Goal: Task Accomplishment & Management: Manage account settings

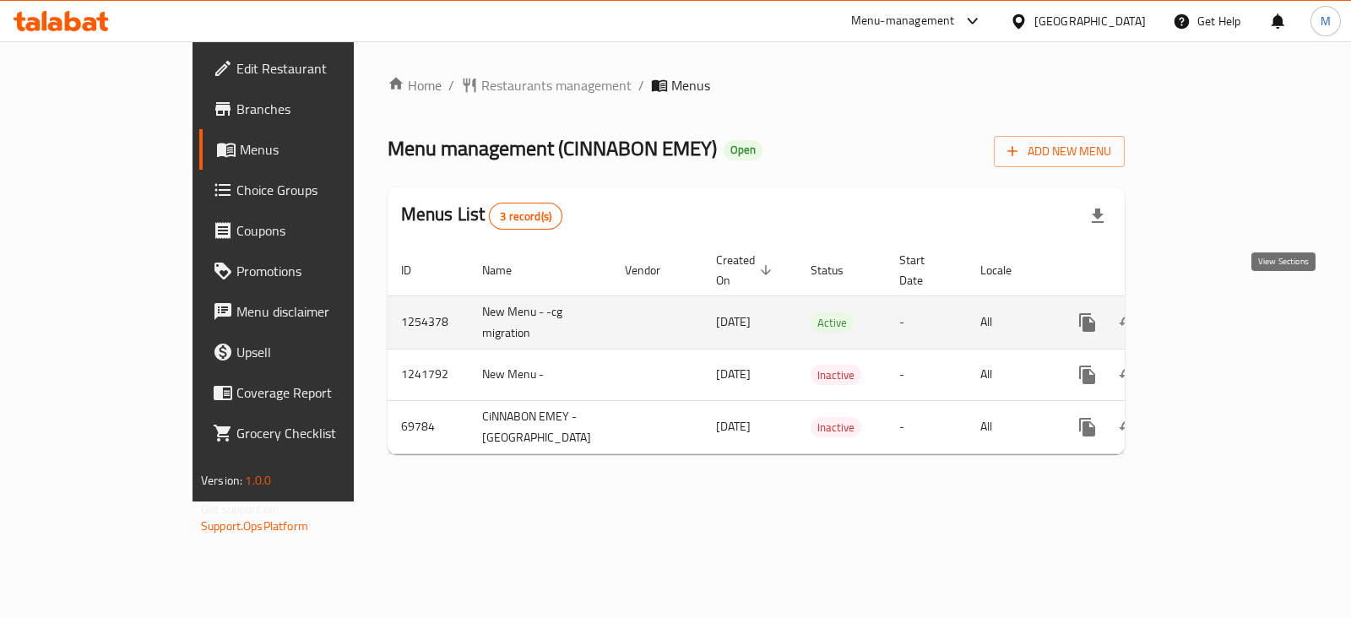
click at [1219, 312] on icon "enhanced table" at bounding box center [1209, 322] width 20 height 20
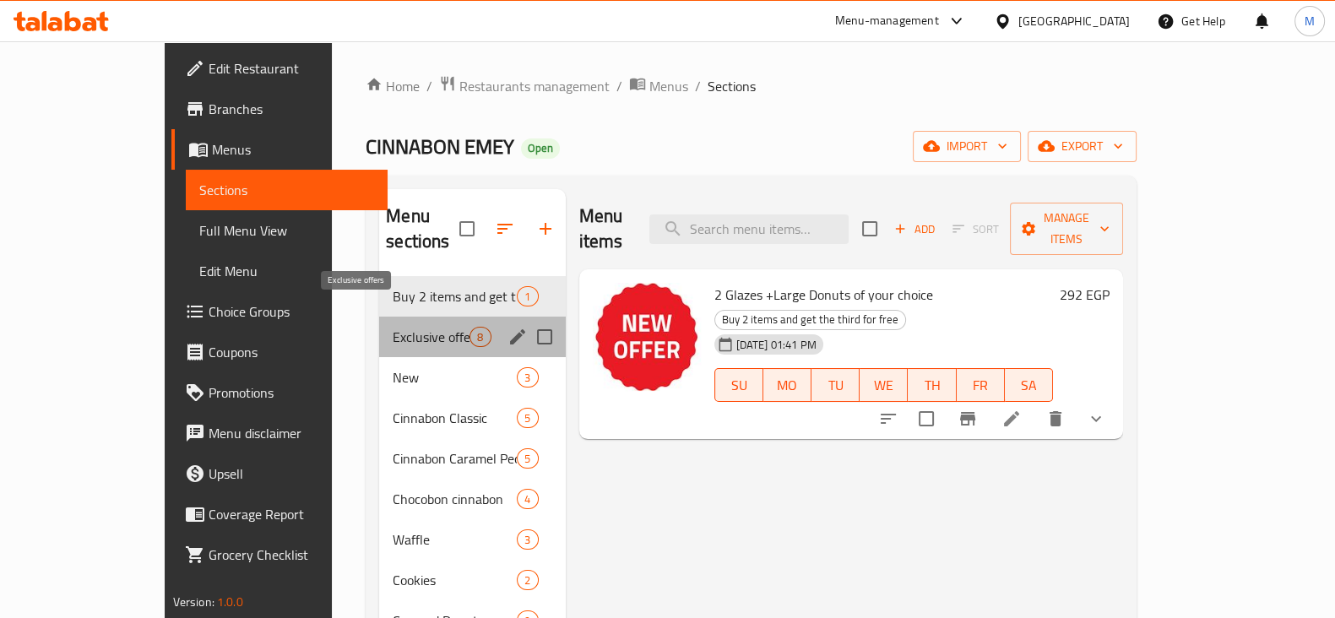
click at [393, 327] on span "Exclusive offers" at bounding box center [431, 337] width 77 height 20
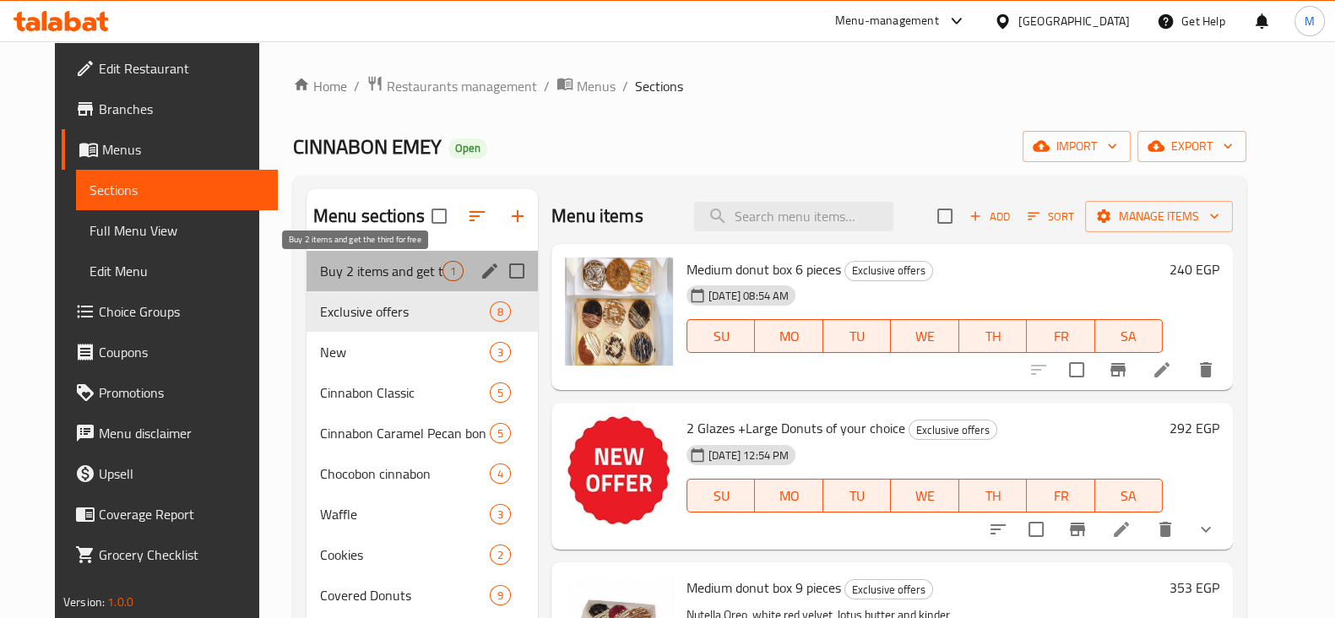
click at [408, 276] on span "Buy 2 items and get the third for free" at bounding box center [381, 271] width 122 height 20
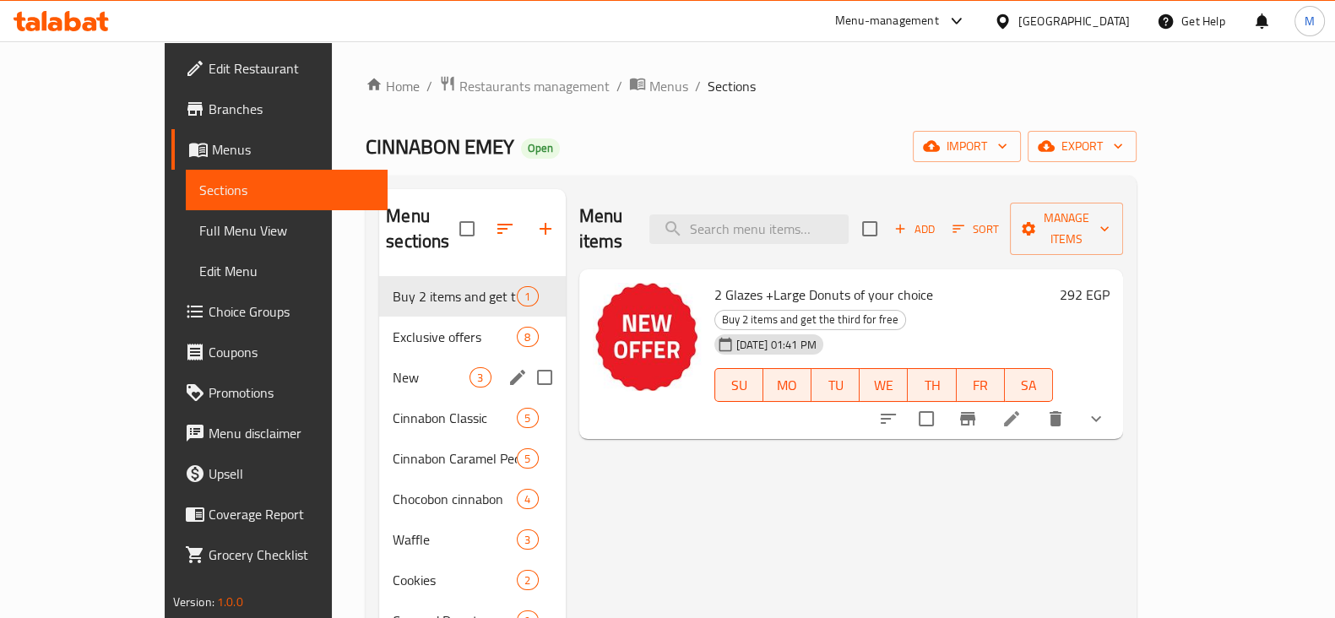
click at [379, 361] on div "New 3" at bounding box center [472, 377] width 186 height 41
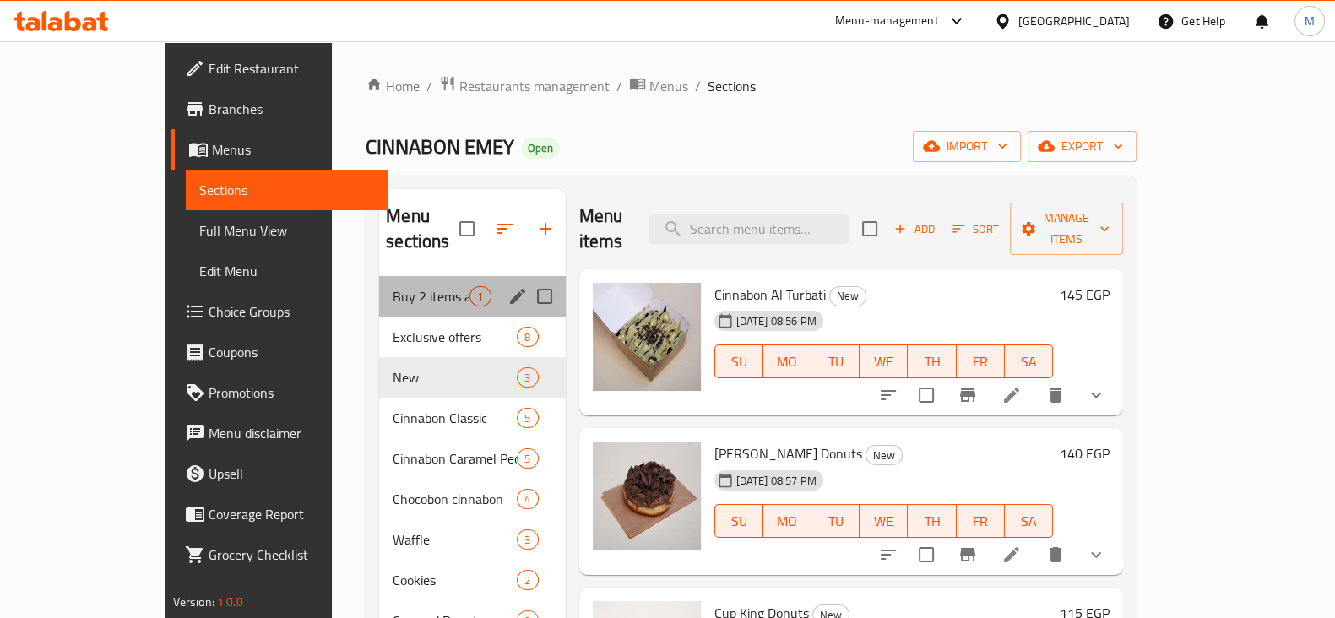
click at [469, 286] on div "1" at bounding box center [479, 296] width 21 height 20
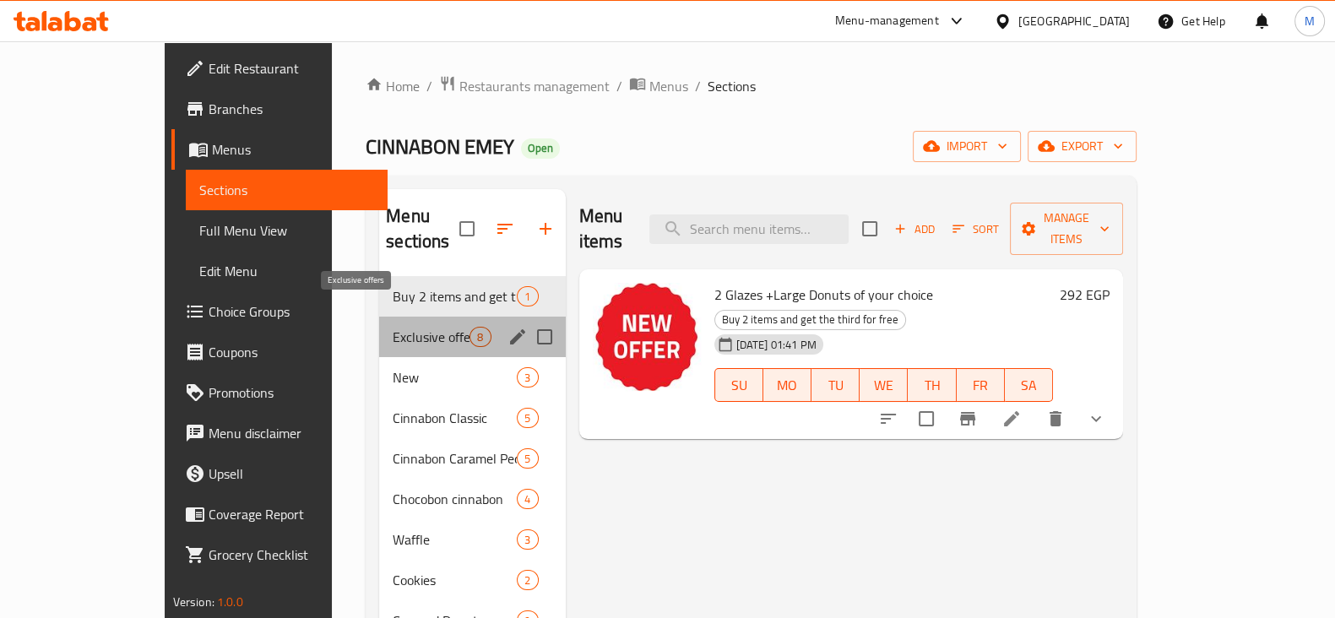
click at [414, 327] on span "Exclusive offers" at bounding box center [431, 337] width 77 height 20
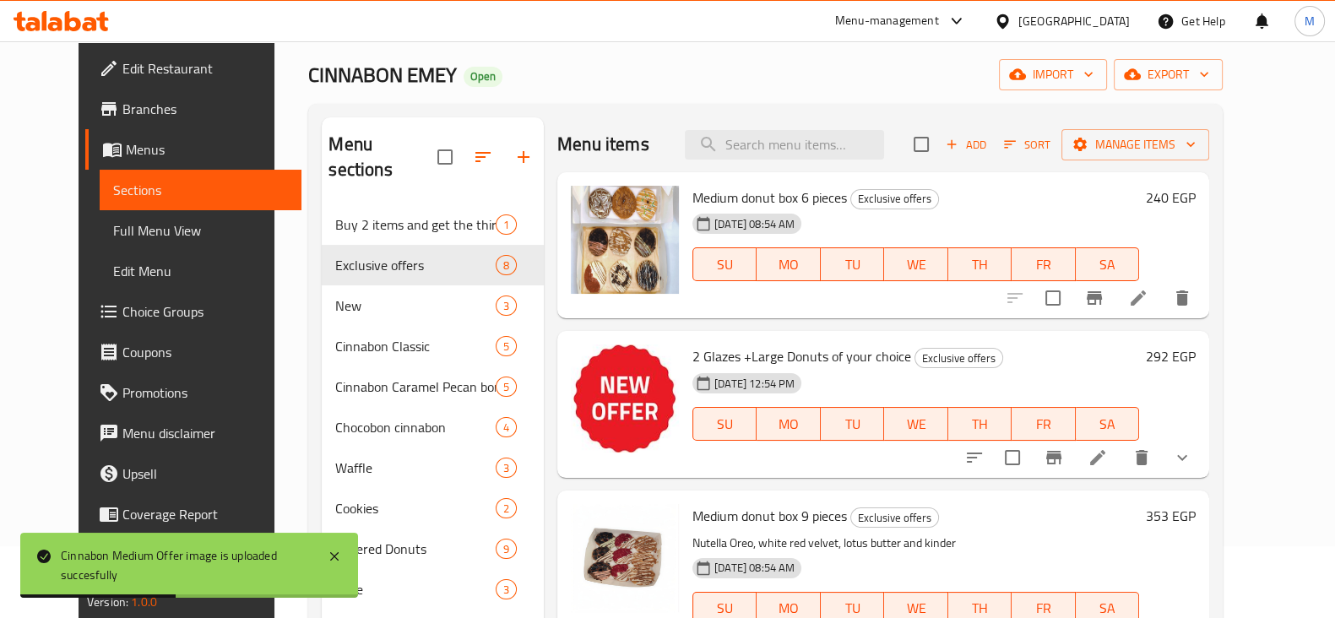
scroll to position [24, 0]
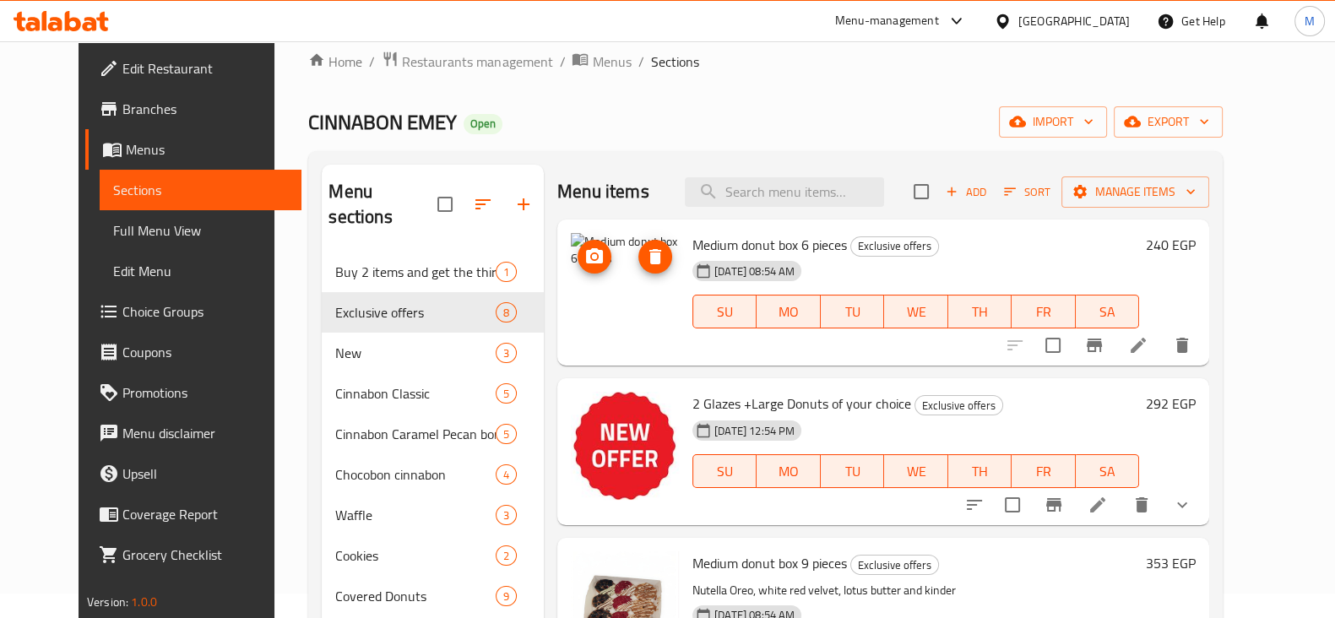
click at [649, 259] on icon "delete image" at bounding box center [655, 256] width 12 height 15
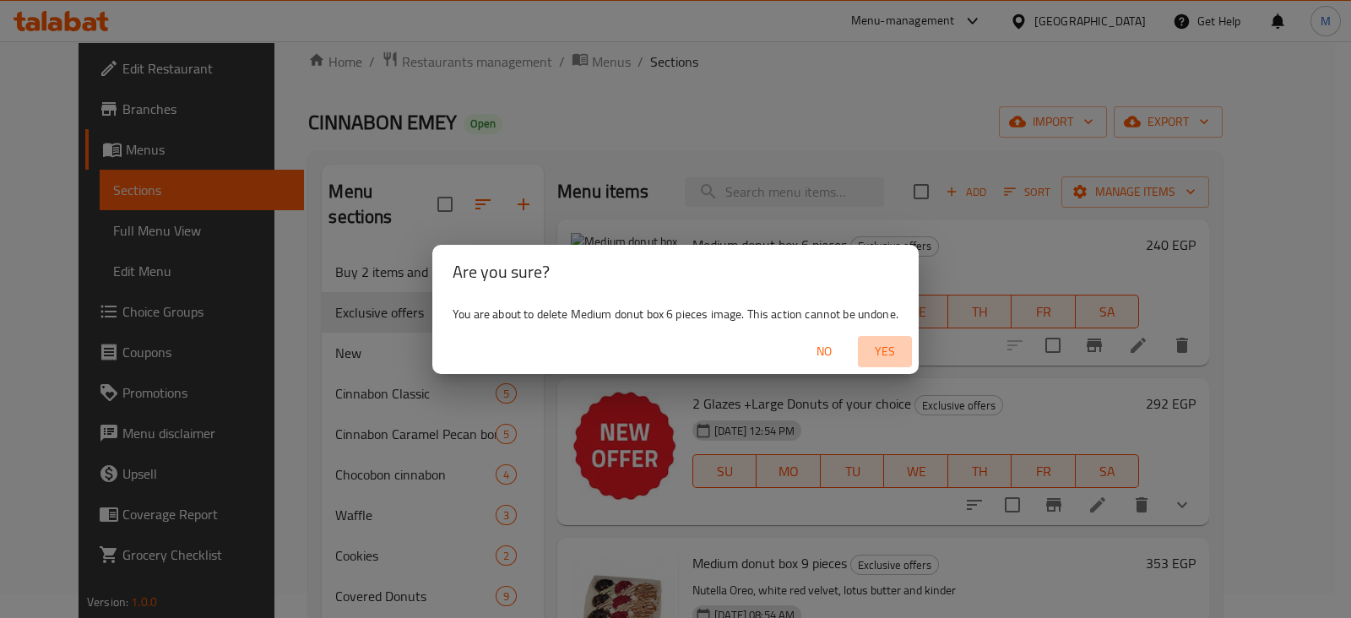
click at [891, 357] on span "Yes" at bounding box center [884, 351] width 41 height 21
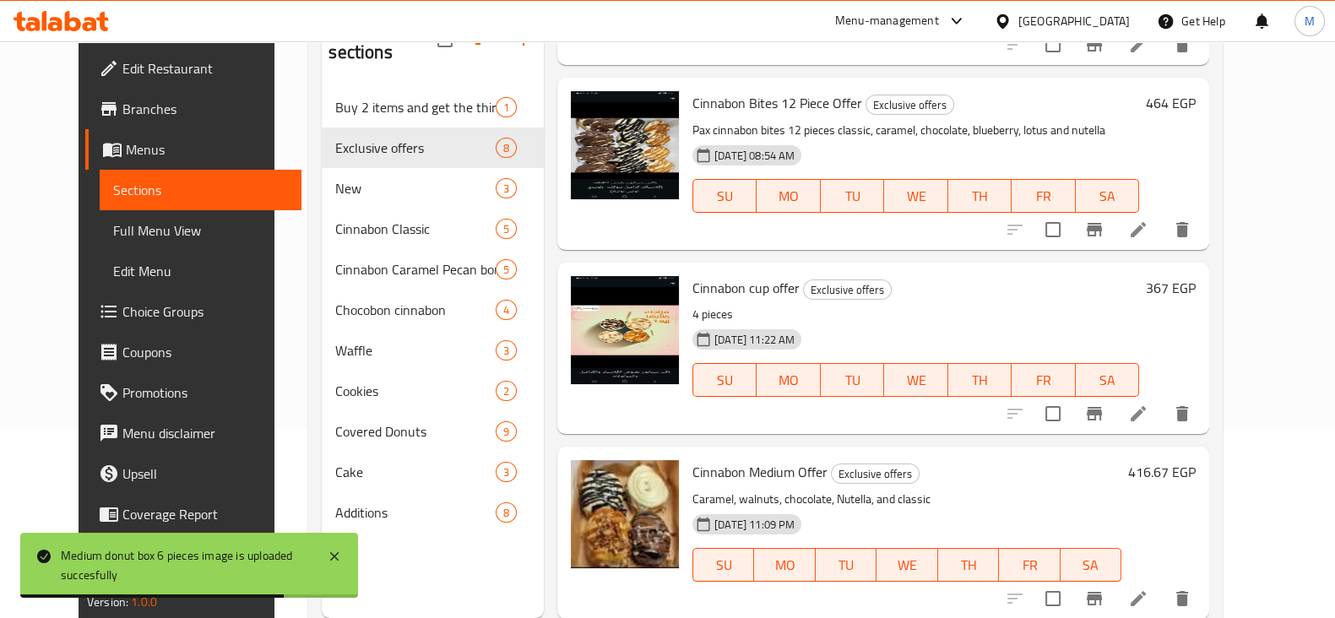
scroll to position [236, 0]
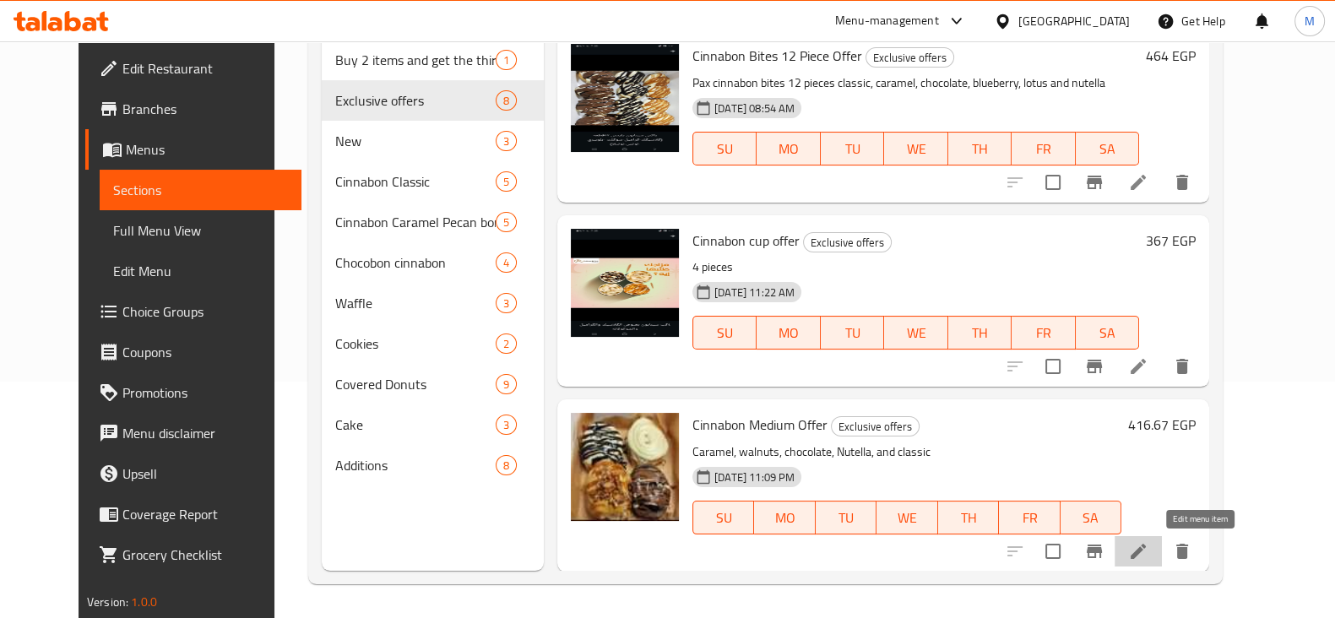
click at [1145, 550] on icon at bounding box center [1137, 551] width 15 height 15
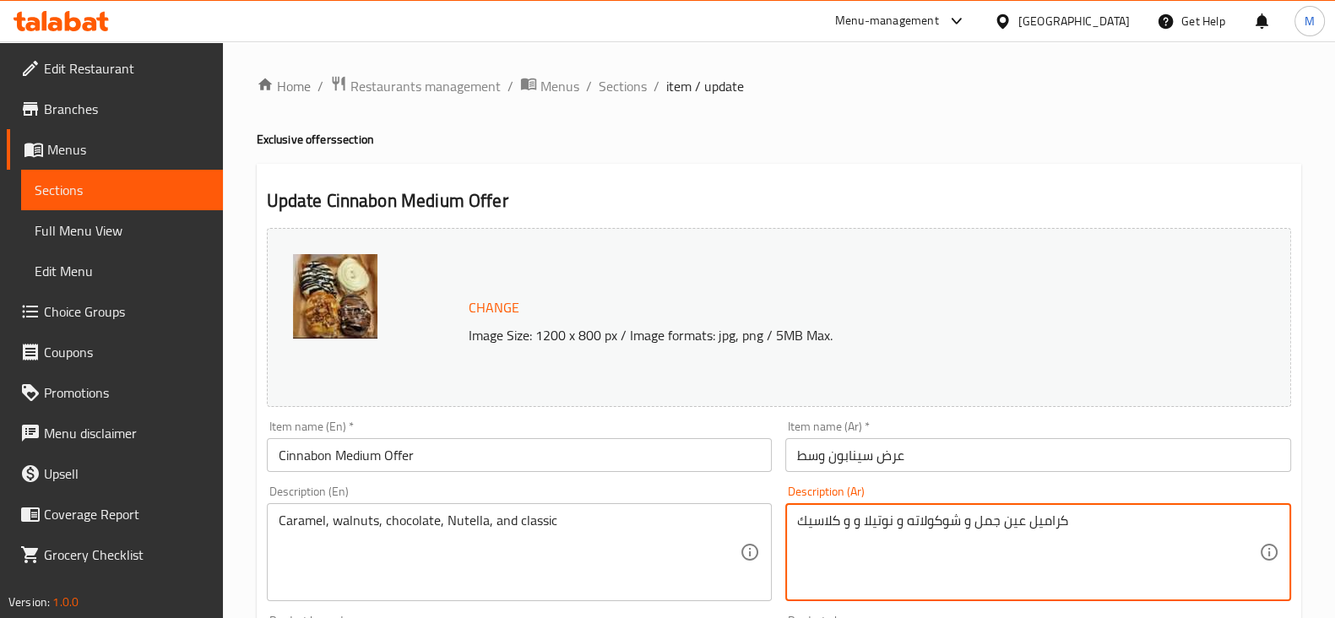
click at [858, 530] on textarea "كراميل عين جمل و شوكولاته و نوتيلا و و كلاسيك" at bounding box center [1028, 552] width 462 height 80
paste textarea "احده كراميل عين جمل واحده كلاسيك واحده شوكولاته واحده شوكولاته نوتيلا"
type textarea "واحده كراميل عين جمل واحده كلاسيك واحده شوكولاته واحده شوكولاته نوتيلا"
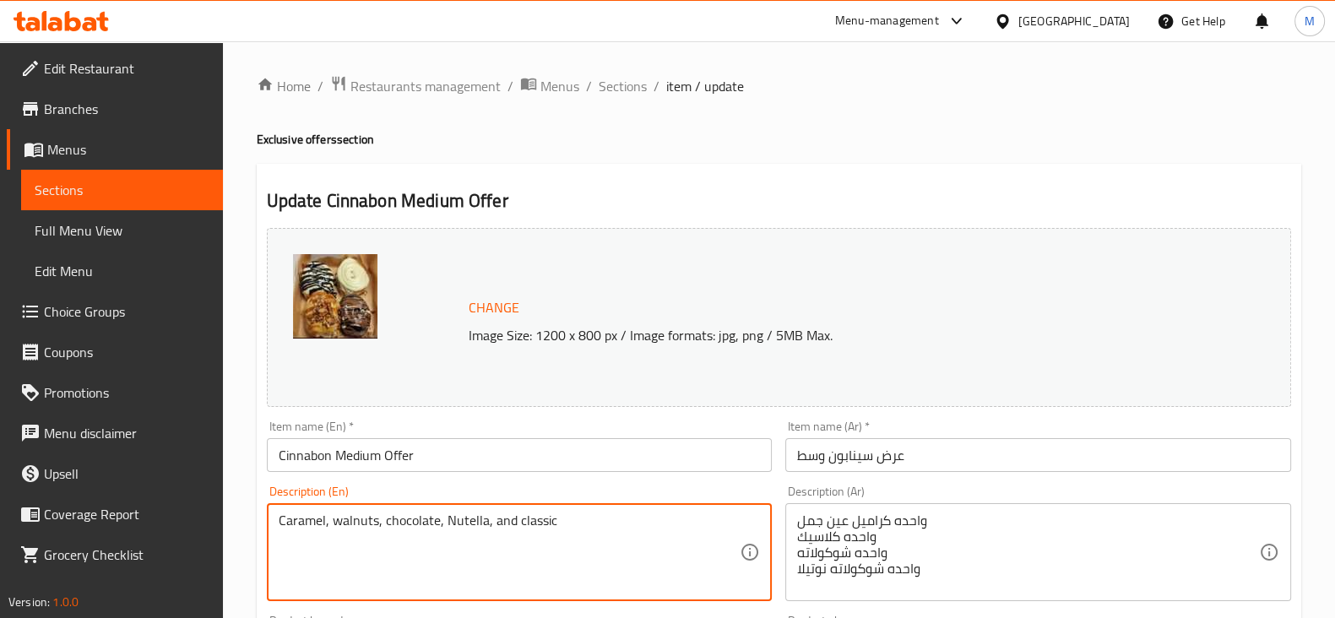
click at [473, 517] on textarea "Caramel, walnuts, chocolate, Nutella, and classic" at bounding box center [510, 552] width 462 height 80
paste textarea "One caramel walnut, one classic, one chocolate, one Nutella chocolate"
type textarea "One caramel walnut, one classic, one chocolate, one Nutella chocolate"
click at [500, 462] on input "Cinnabon Medium Offer" at bounding box center [520, 455] width 506 height 34
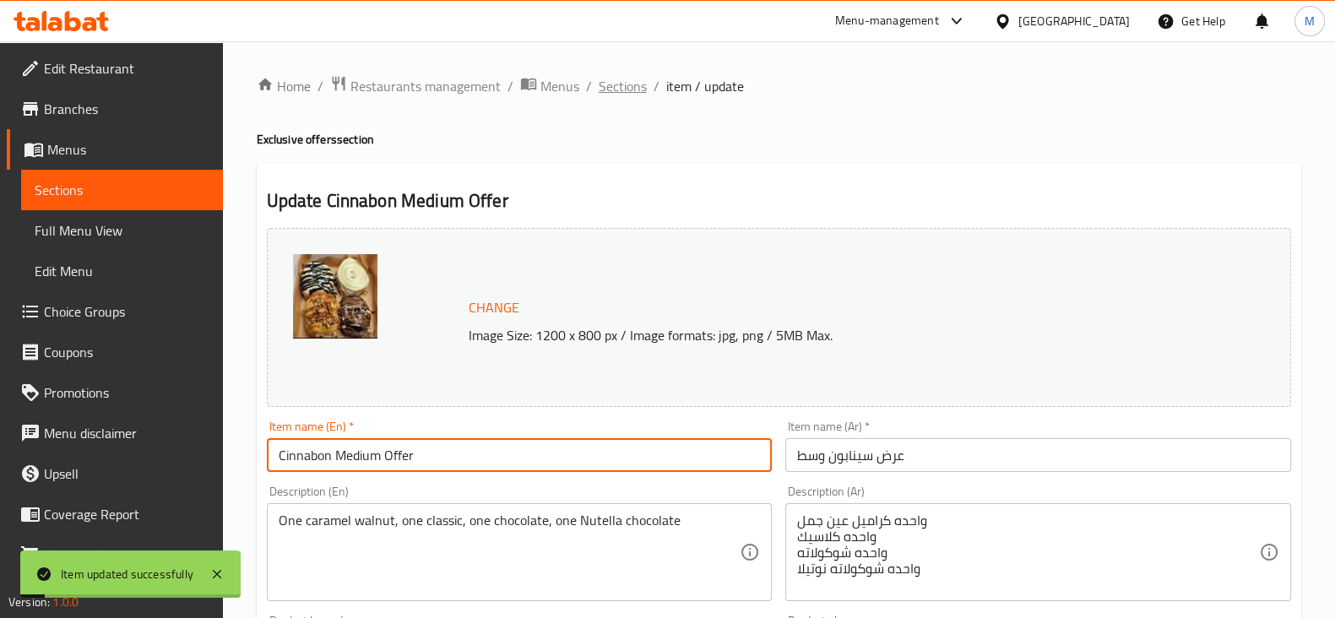
click at [602, 78] on span "Sections" at bounding box center [622, 86] width 48 height 20
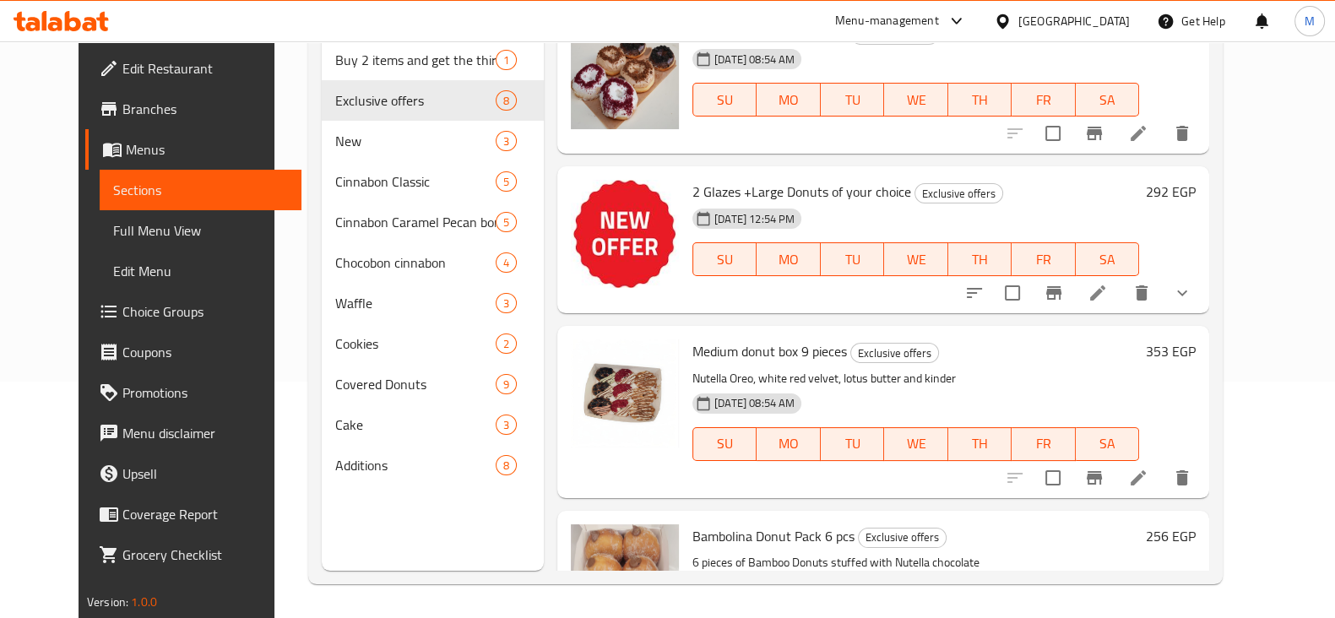
scroll to position [131, 0]
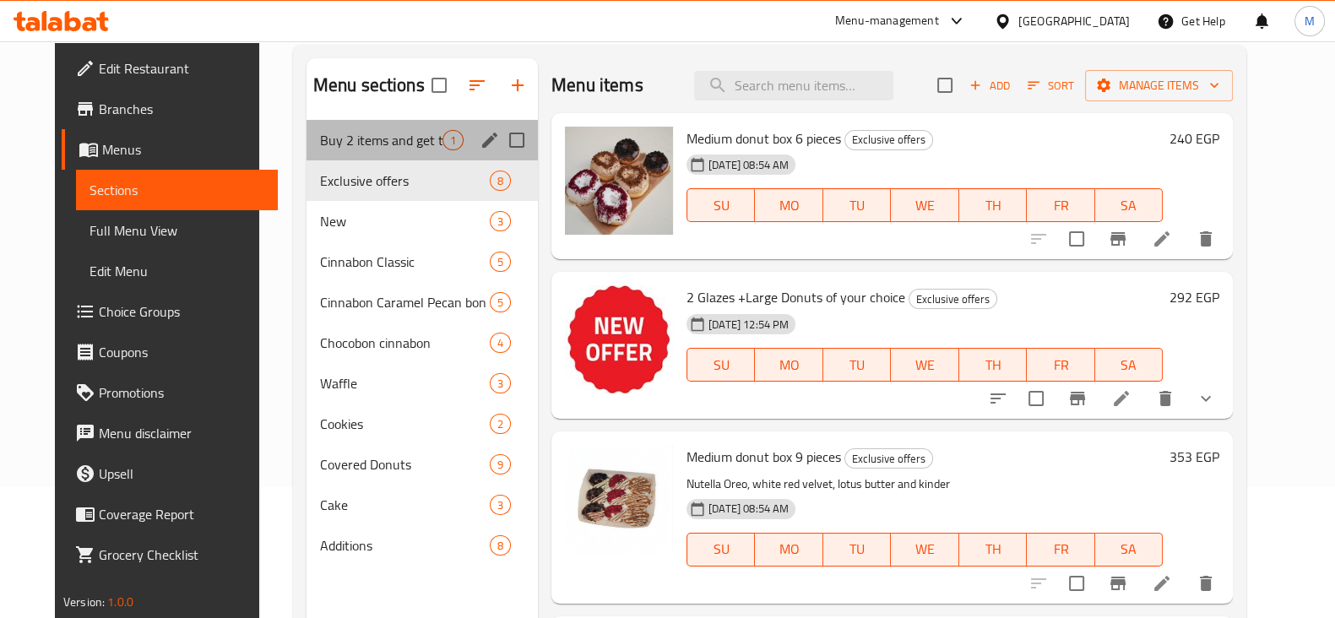
click at [404, 158] on div "Buy 2 items and get the third for free 1" at bounding box center [421, 140] width 231 height 41
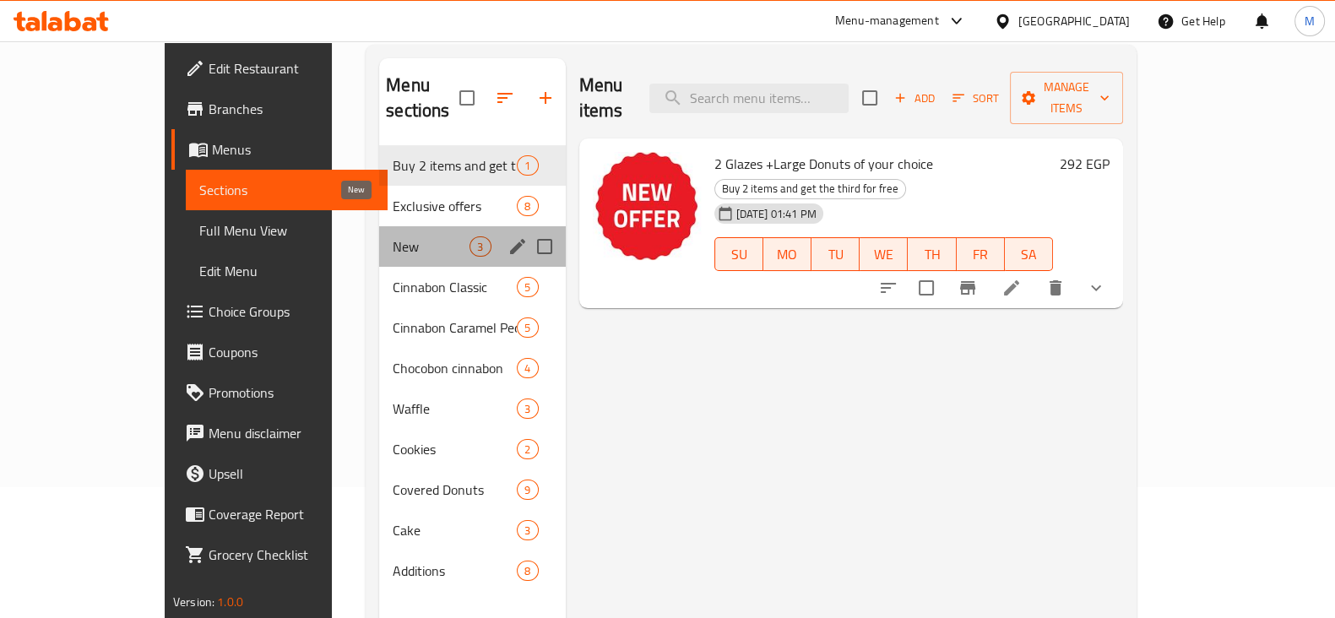
click at [401, 236] on span "New" at bounding box center [431, 246] width 77 height 20
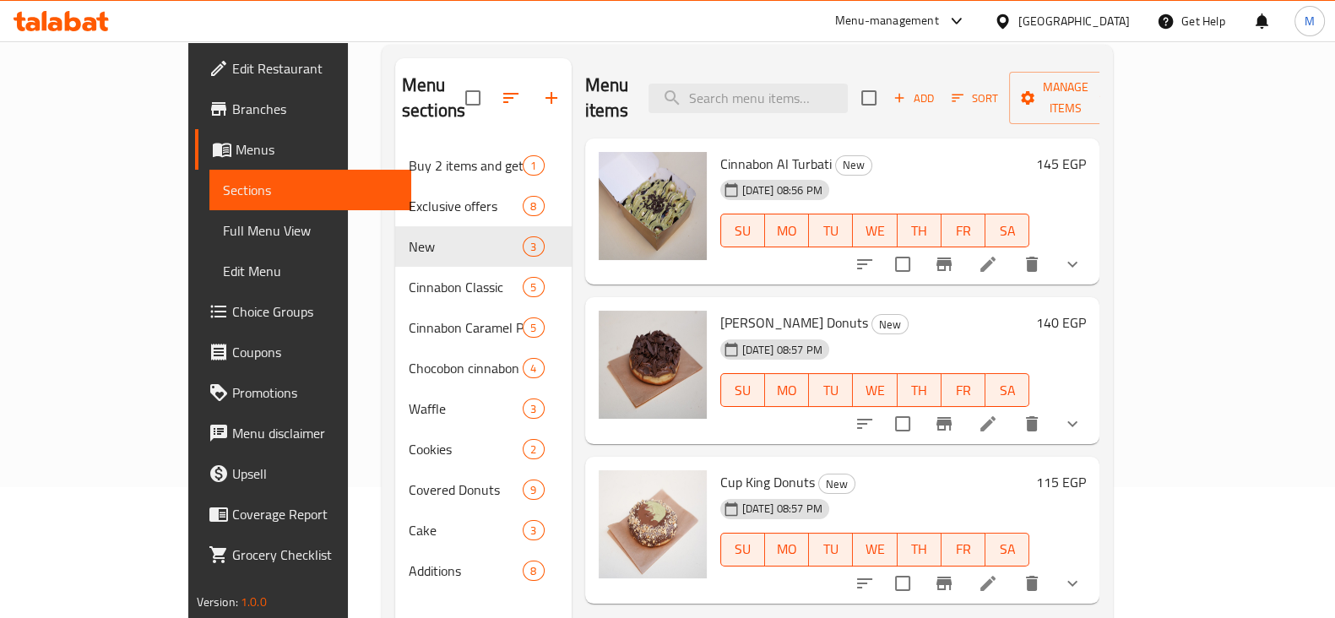
click at [1092, 256] on div at bounding box center [968, 264] width 248 height 41
click at [1011, 251] on li at bounding box center [987, 264] width 47 height 30
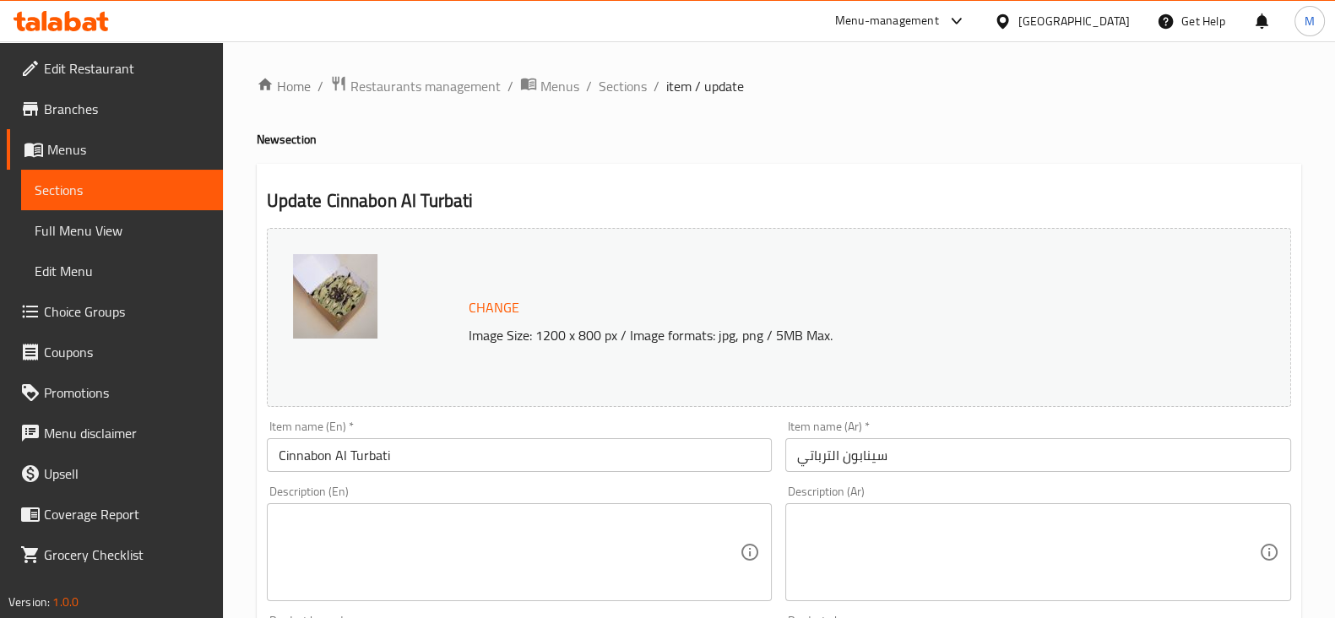
click at [1006, 508] on div "Description (Ar)" at bounding box center [1038, 552] width 506 height 98
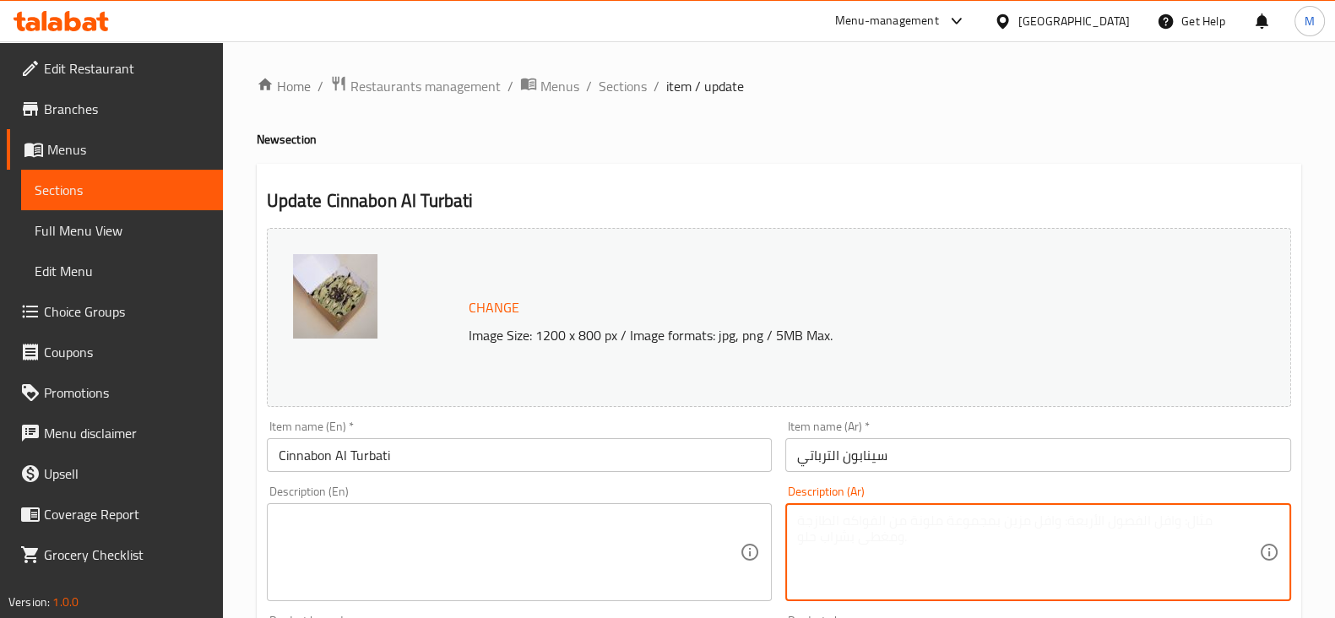
paste textarea "قطع السينابون رول مع صوص الشوكولاته و البيستاشيو و قطع الاوريو اللذيذه"
type textarea "قطع السينابون رول مع صوص الشوكولاته و البيستاشيو و قطع الاوريو اللذيذه"
click at [645, 555] on textarea at bounding box center [510, 552] width 462 height 80
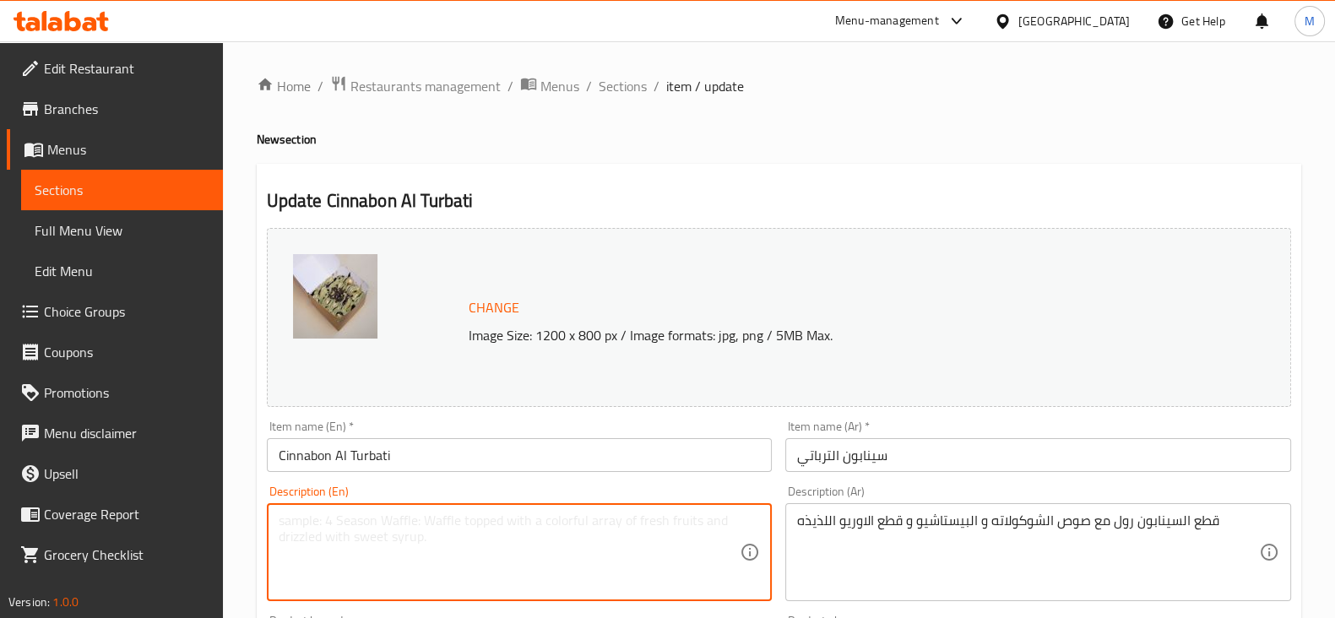
paste textarea "Cinnamon roll pieces with chocolate sauce, pistachio, and delicious Oreo pieces"
type textarea "Cinnamon roll pieces with chocolate sauce, pistachio, and delicious Oreo pieces"
click at [618, 474] on div "Item name (En)   * Cinnabon Al Turbati Item name (En) *" at bounding box center [519, 446] width 519 height 65
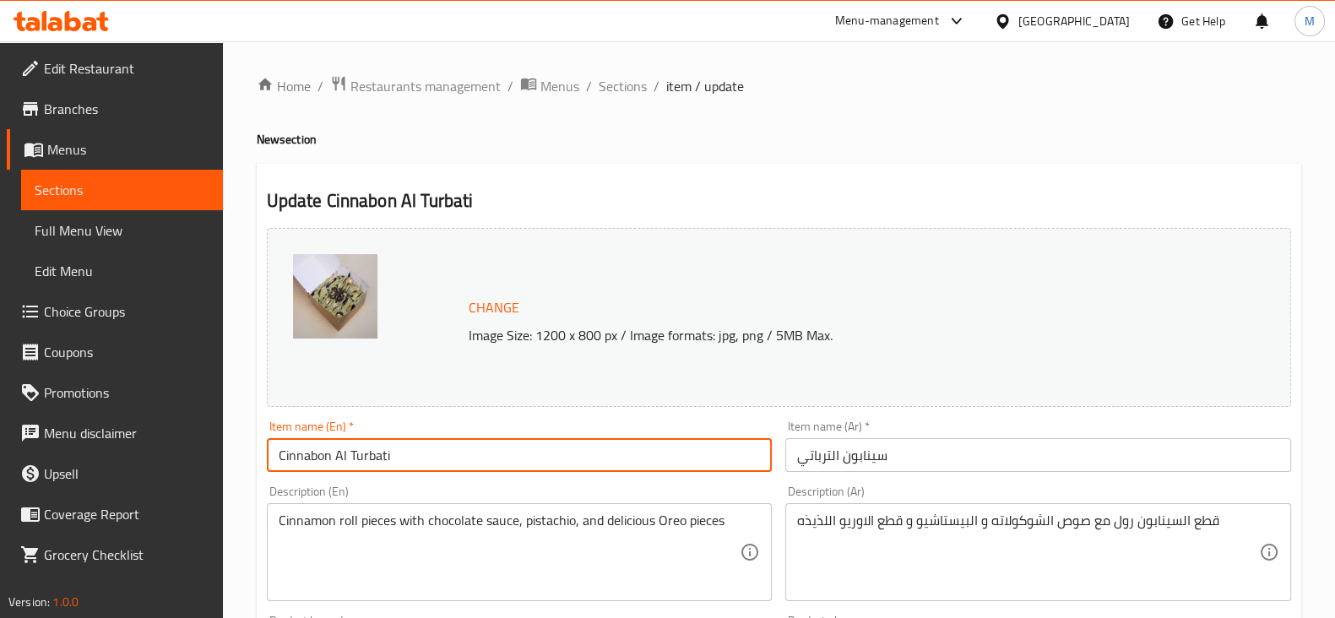
click at [645, 459] on input "Cinnabon Al Turbati" at bounding box center [520, 455] width 506 height 34
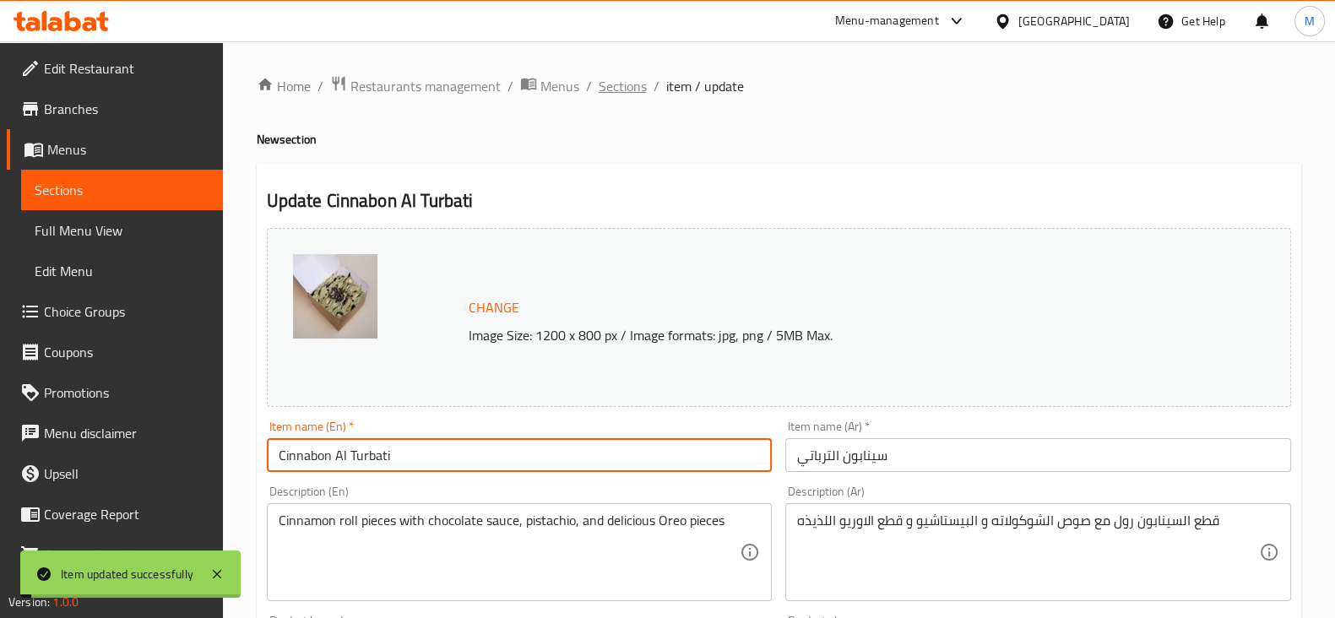
click at [620, 95] on span "Sections" at bounding box center [622, 86] width 48 height 20
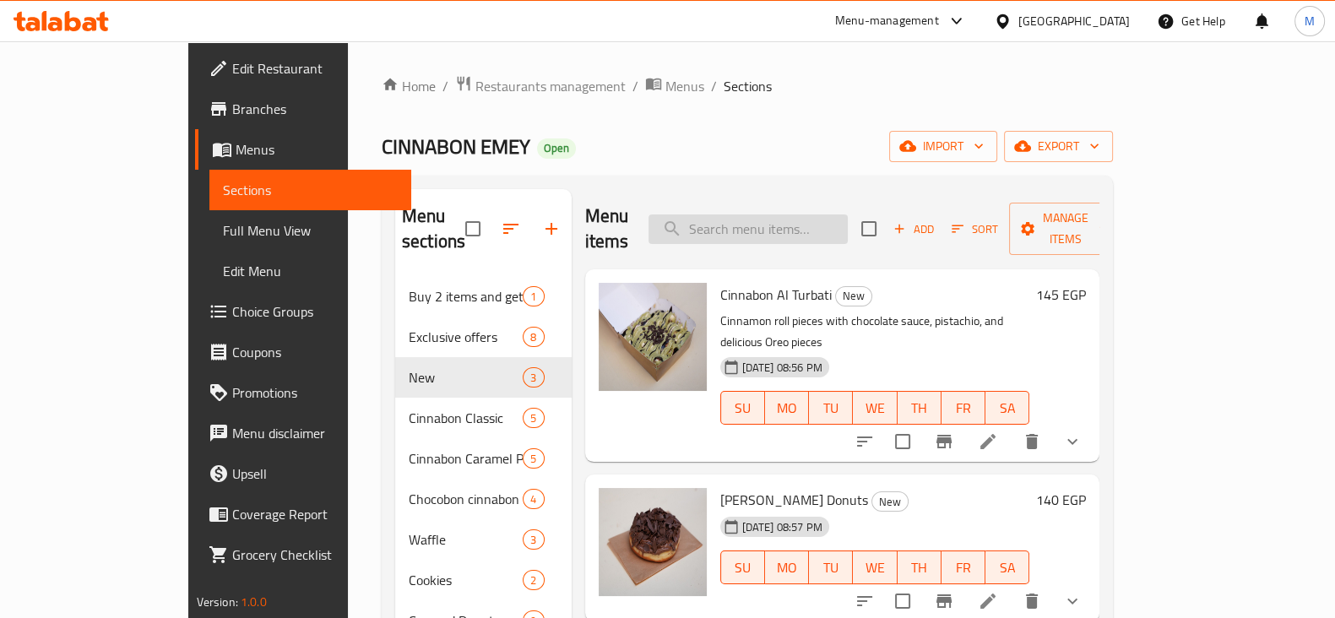
click at [780, 222] on input "search" at bounding box center [747, 229] width 199 height 30
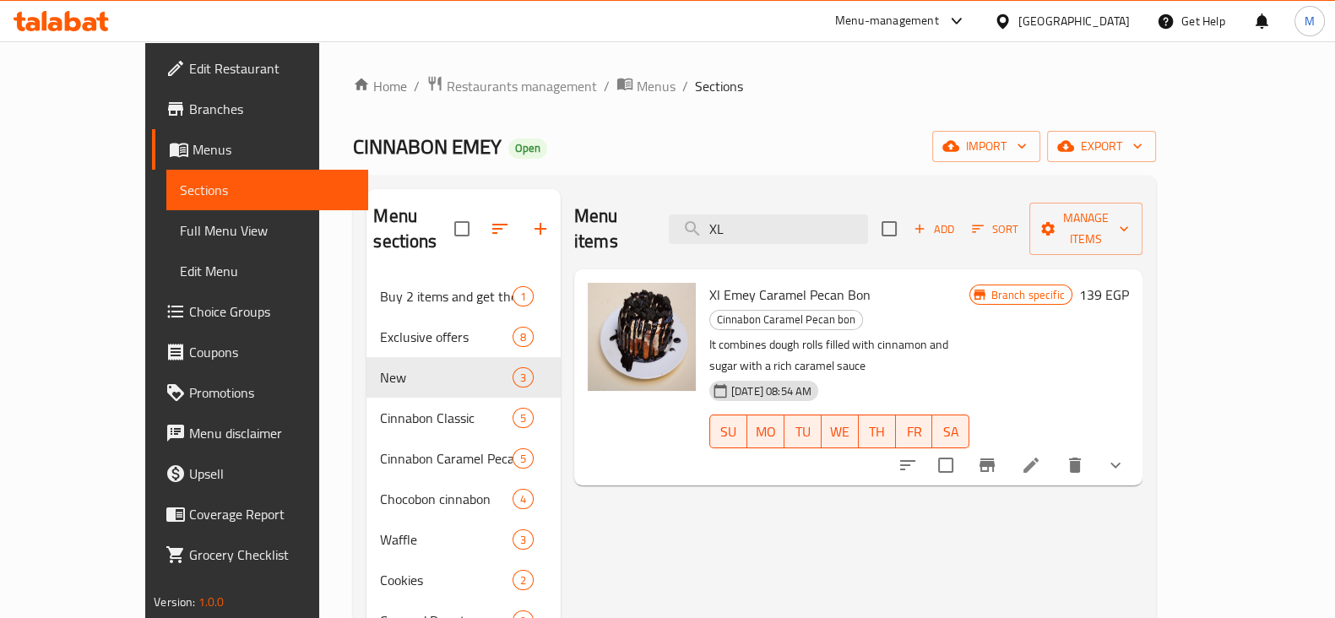
type input "XL"
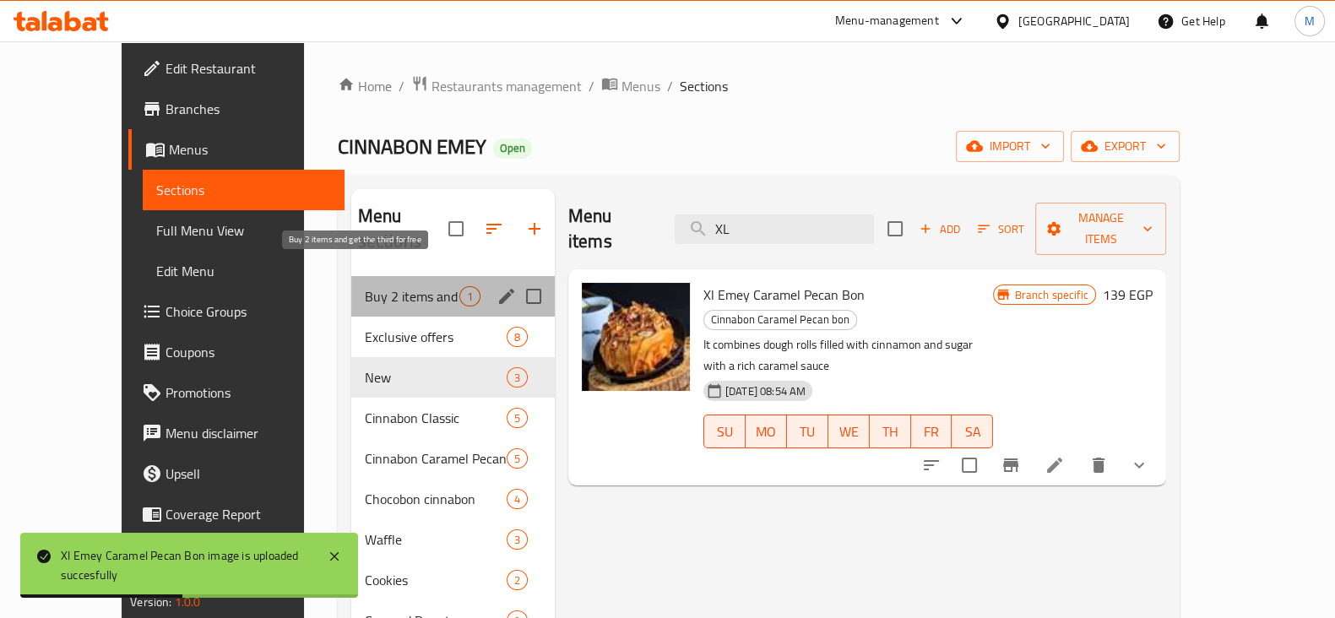
click at [365, 286] on span "Buy 2 items and get the third for free" at bounding box center [412, 296] width 95 height 20
